Goal: Find contact information: Find contact information

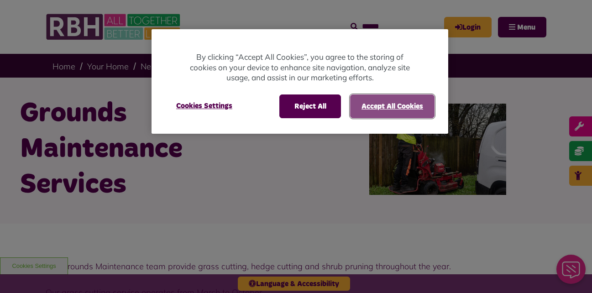
drag, startPoint x: 379, startPoint y: 101, endPoint x: 335, endPoint y: 83, distance: 47.3
click at [376, 101] on button "Accept All Cookies" at bounding box center [392, 107] width 84 height 24
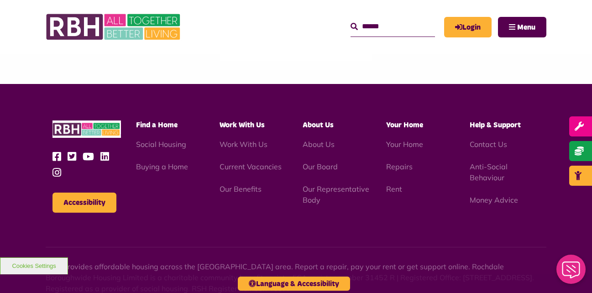
scroll to position [1602, 0]
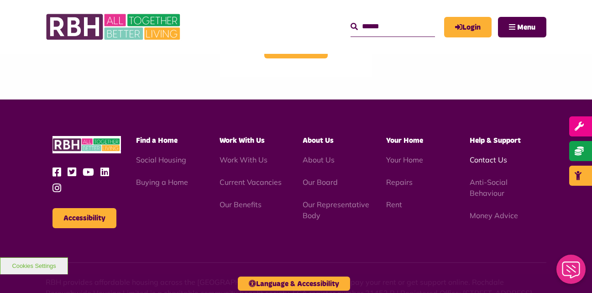
click at [475, 163] on link "Contact Us" at bounding box center [488, 159] width 37 height 9
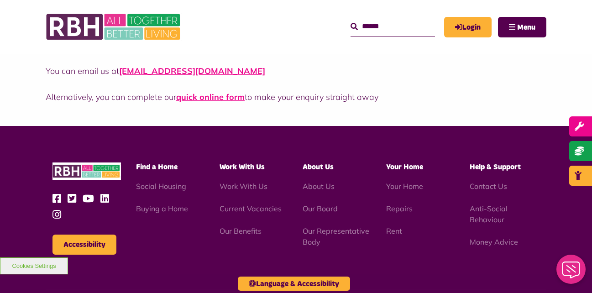
scroll to position [685, 0]
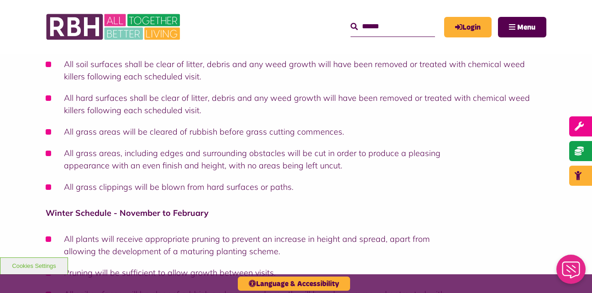
scroll to position [506, 0]
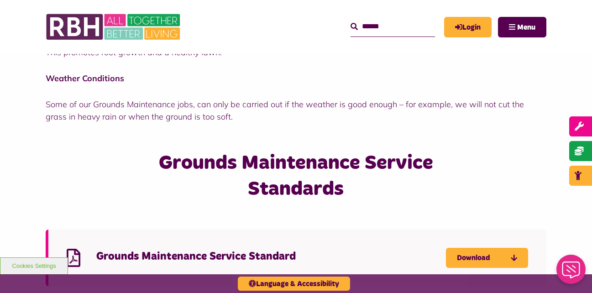
scroll to position [639, 0]
